Goal: Task Accomplishment & Management: Manage account settings

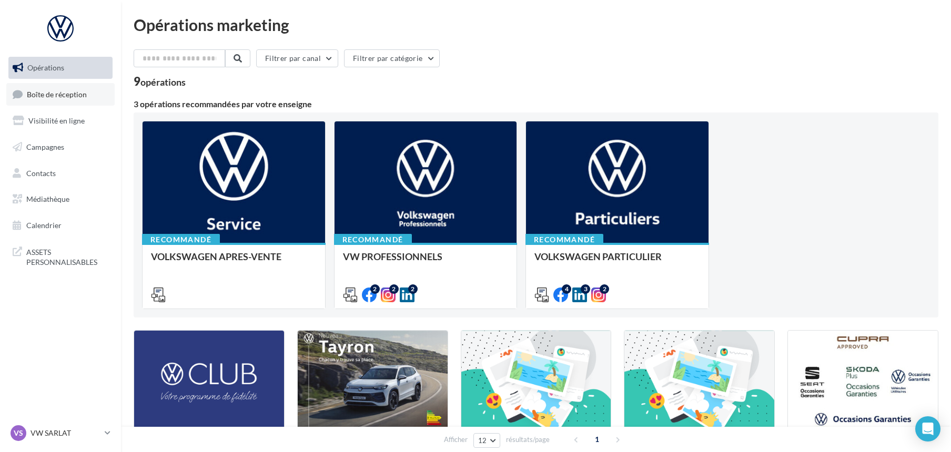
click at [69, 99] on link "Boîte de réception" at bounding box center [60, 94] width 108 height 23
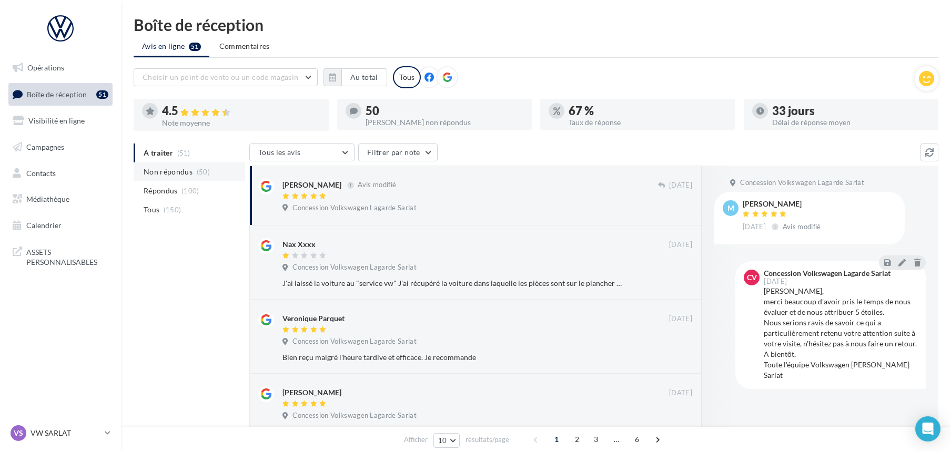
click at [178, 169] on span "Non répondus" at bounding box center [168, 172] width 49 height 11
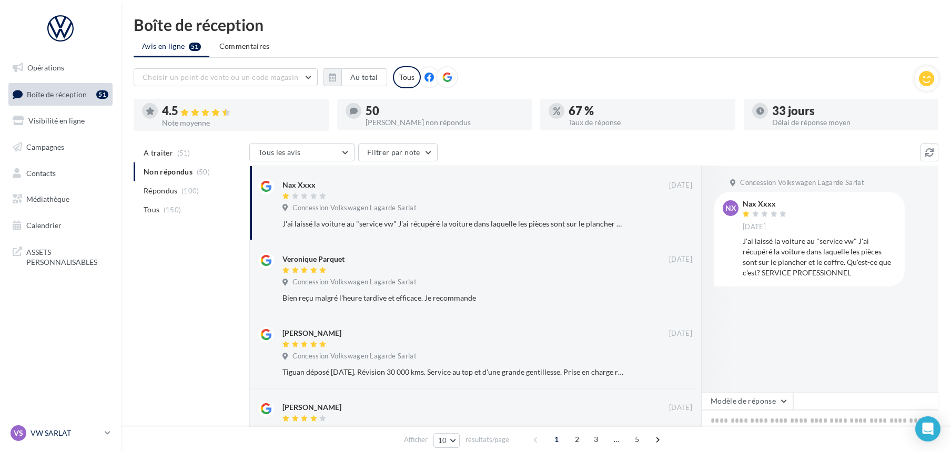
click at [66, 426] on div "VS VW SARLAT vw-sar-pau" at bounding box center [56, 433] width 90 height 16
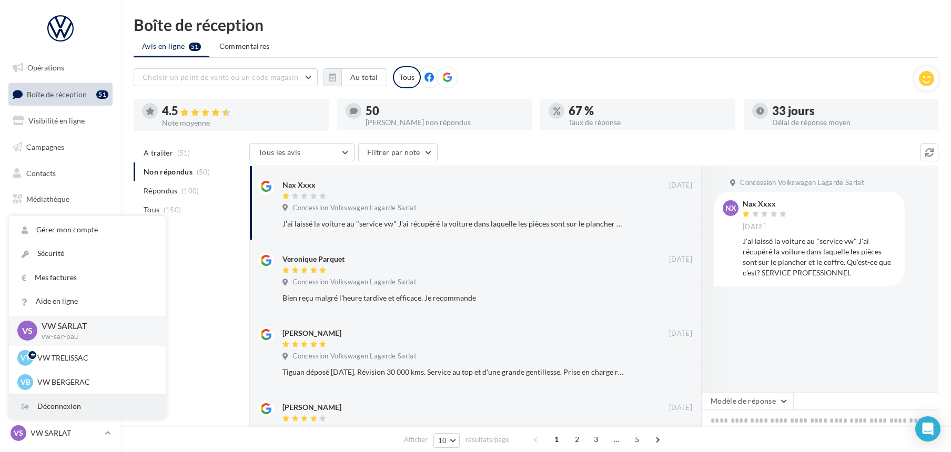
click at [64, 402] on div "Déconnexion" at bounding box center [87, 407] width 157 height 24
